Goal: Transaction & Acquisition: Purchase product/service

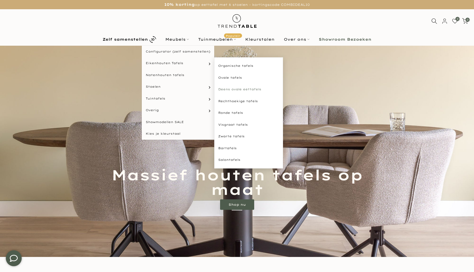
click at [245, 90] on link "Deens ovale eettafels" at bounding box center [248, 90] width 69 height 12
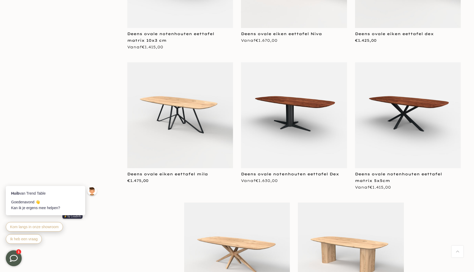
scroll to position [1769, 0]
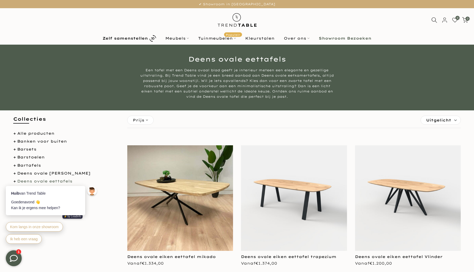
click at [189, 195] on img at bounding box center [180, 198] width 106 height 106
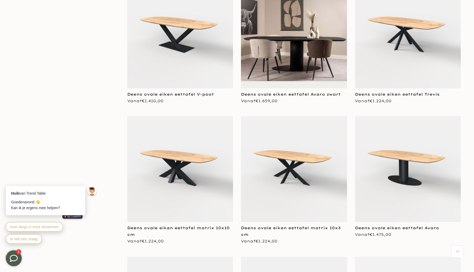
scroll to position [428, 0]
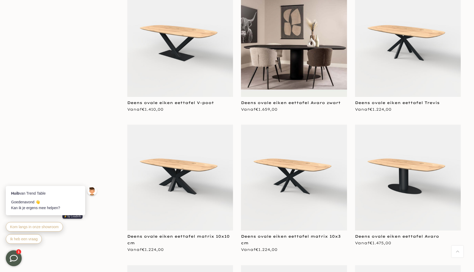
click at [391, 195] on img at bounding box center [408, 178] width 106 height 106
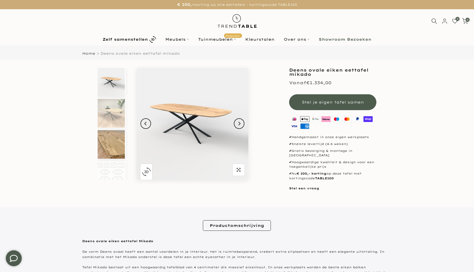
click at [107, 135] on img at bounding box center [111, 144] width 27 height 29
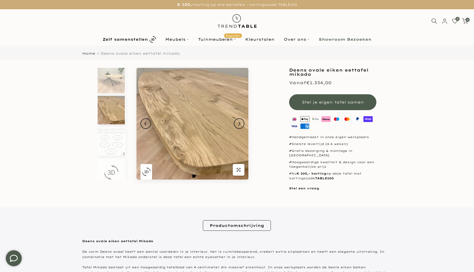
scroll to position [36, 0]
click at [112, 109] on img at bounding box center [111, 108] width 27 height 29
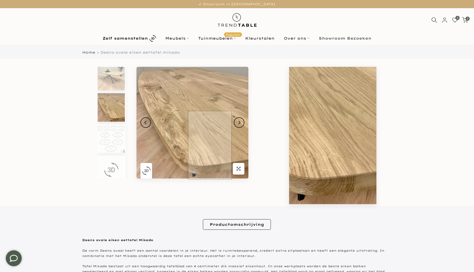
click at [210, 162] on img at bounding box center [192, 123] width 112 height 112
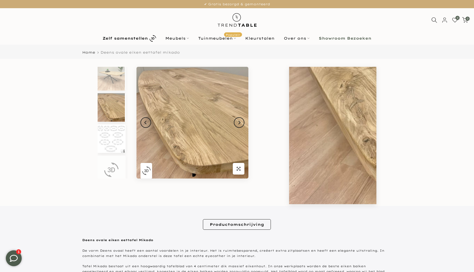
click at [112, 144] on img at bounding box center [111, 138] width 27 height 29
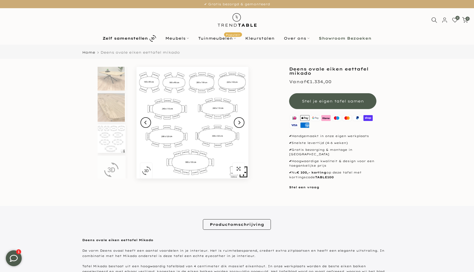
scroll to position [41, 0]
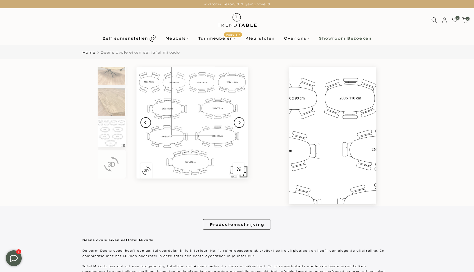
click at [193, 85] on img at bounding box center [192, 123] width 112 height 112
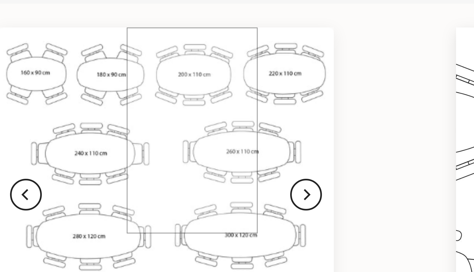
scroll to position [1, 0]
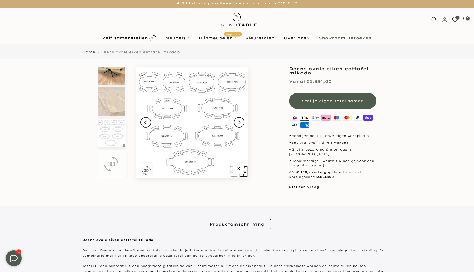
click at [106, 81] on img at bounding box center [111, 70] width 27 height 29
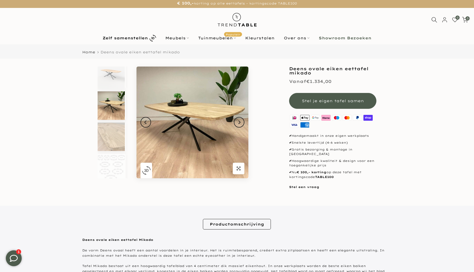
scroll to position [5, 0]
